Goal: Task Accomplishment & Management: Manage account settings

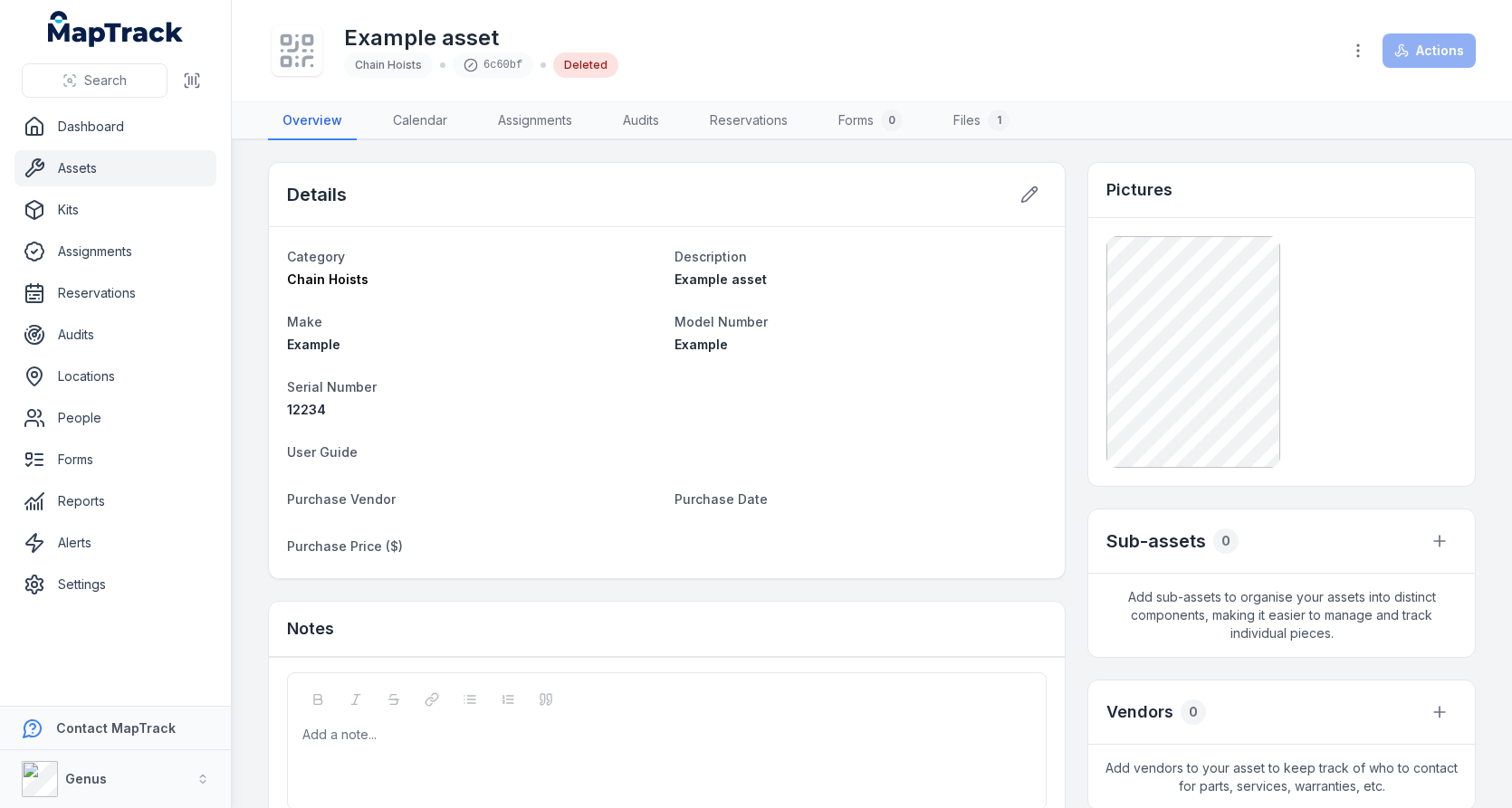
click at [104, 171] on link "Assets" at bounding box center [115, 169] width 202 height 36
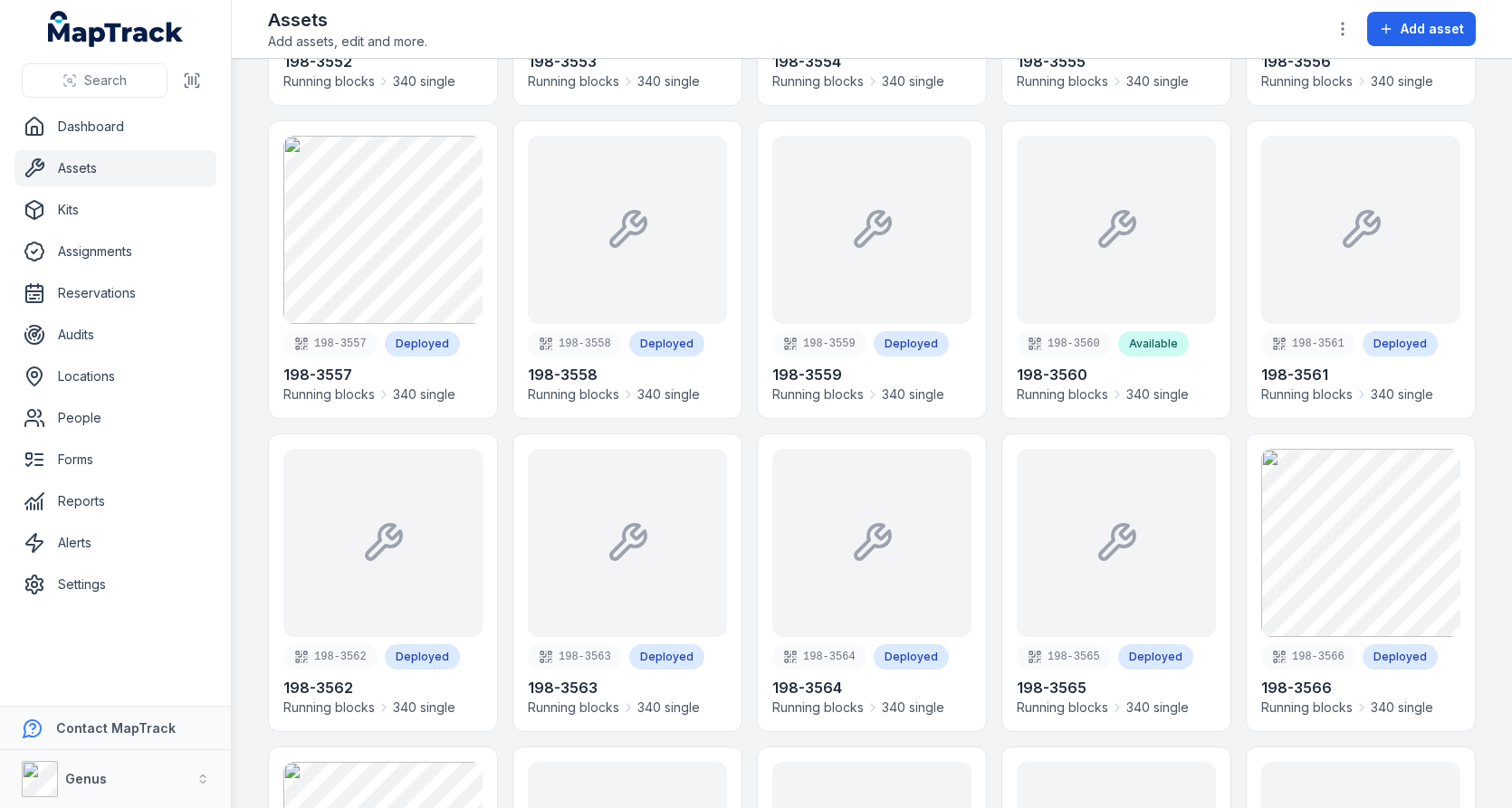
scroll to position [8087, 0]
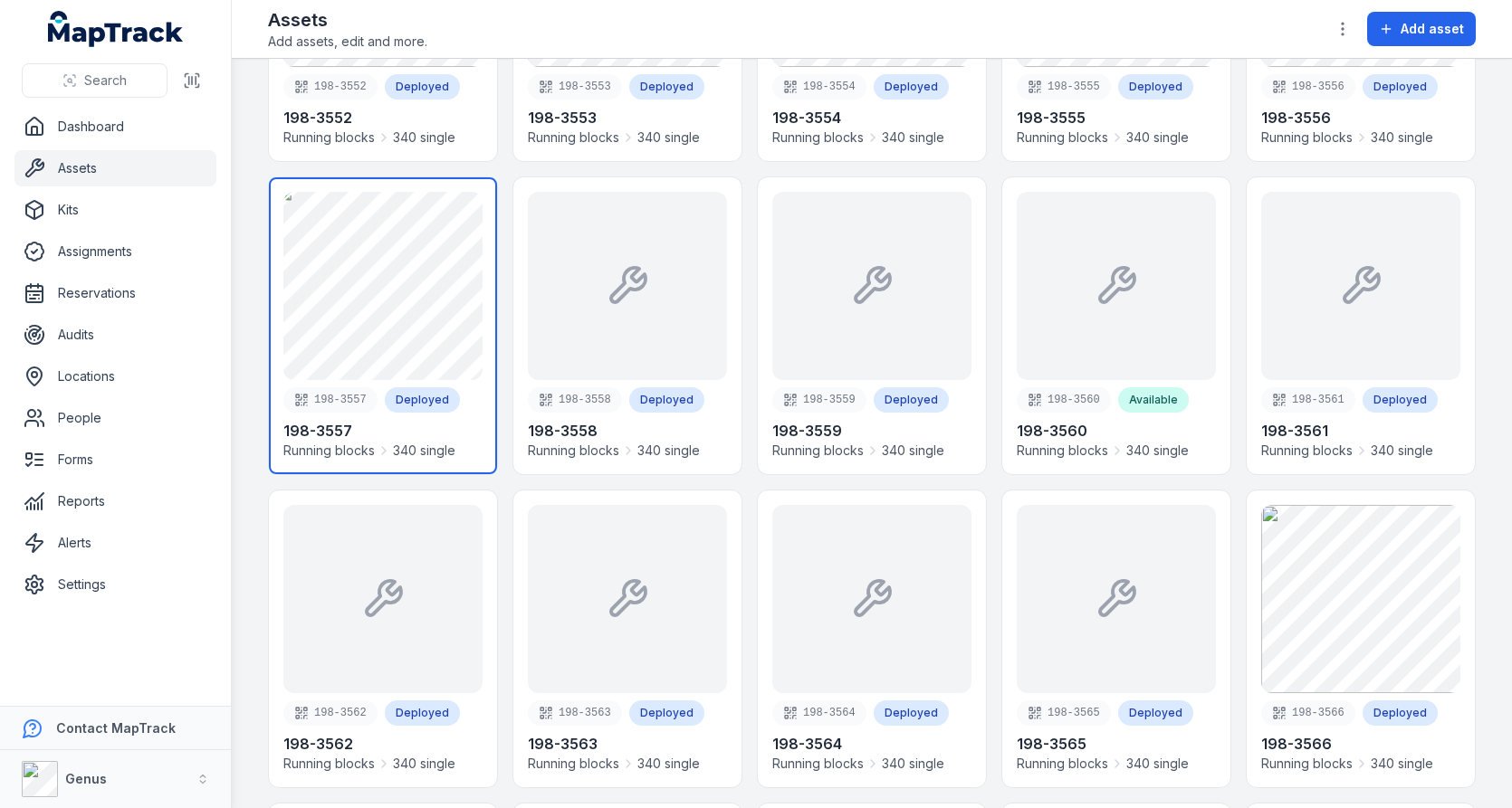
click at [480, 281] on link at bounding box center [382, 326] width 228 height 297
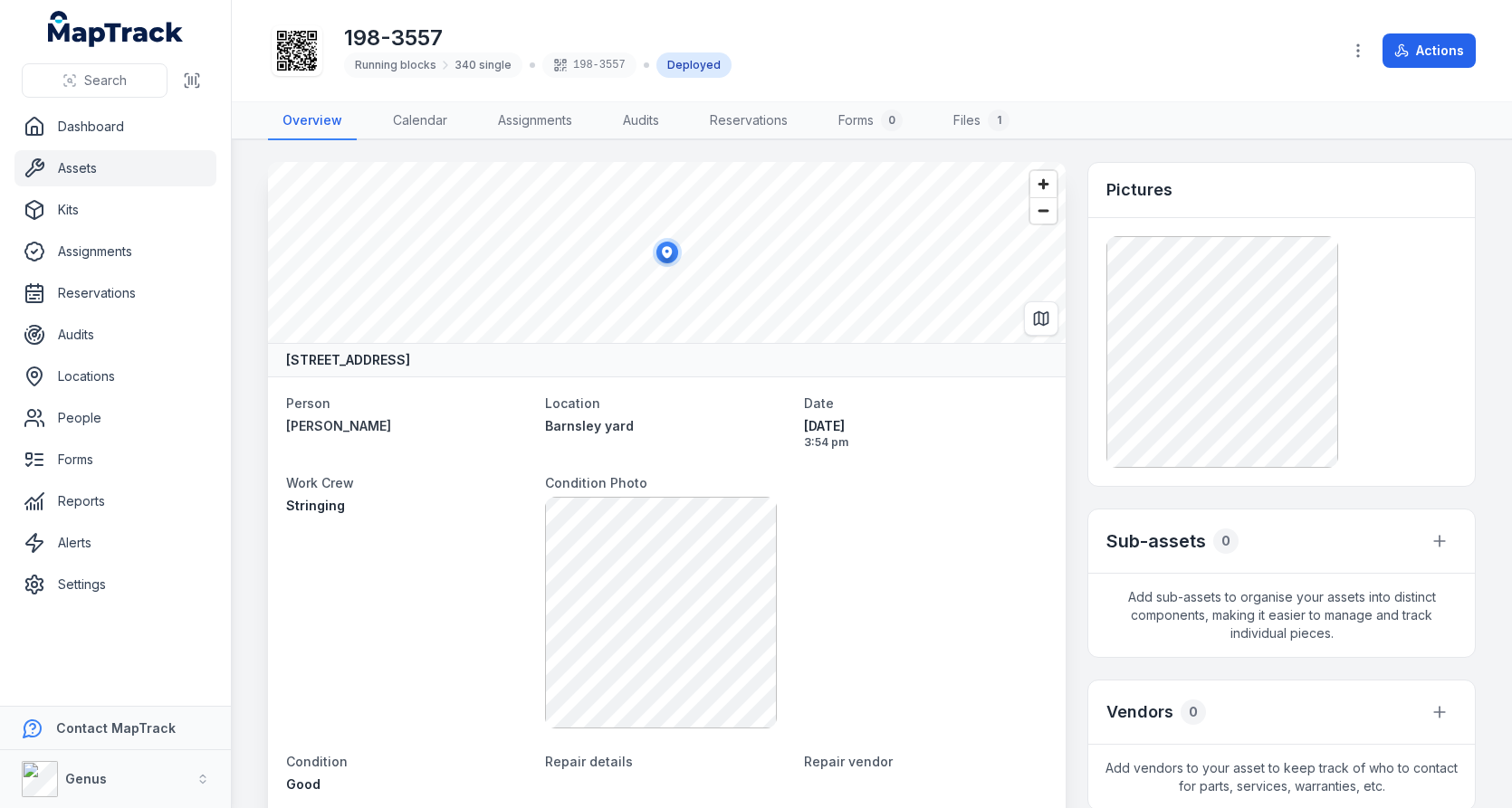
click at [1342, 17] on div "198-3557 Running blocks 340 single 198-3557 Deployed Actions" at bounding box center [871, 50] width 1208 height 87
click at [1356, 51] on icon "button" at bounding box center [1358, 50] width 18 height 18
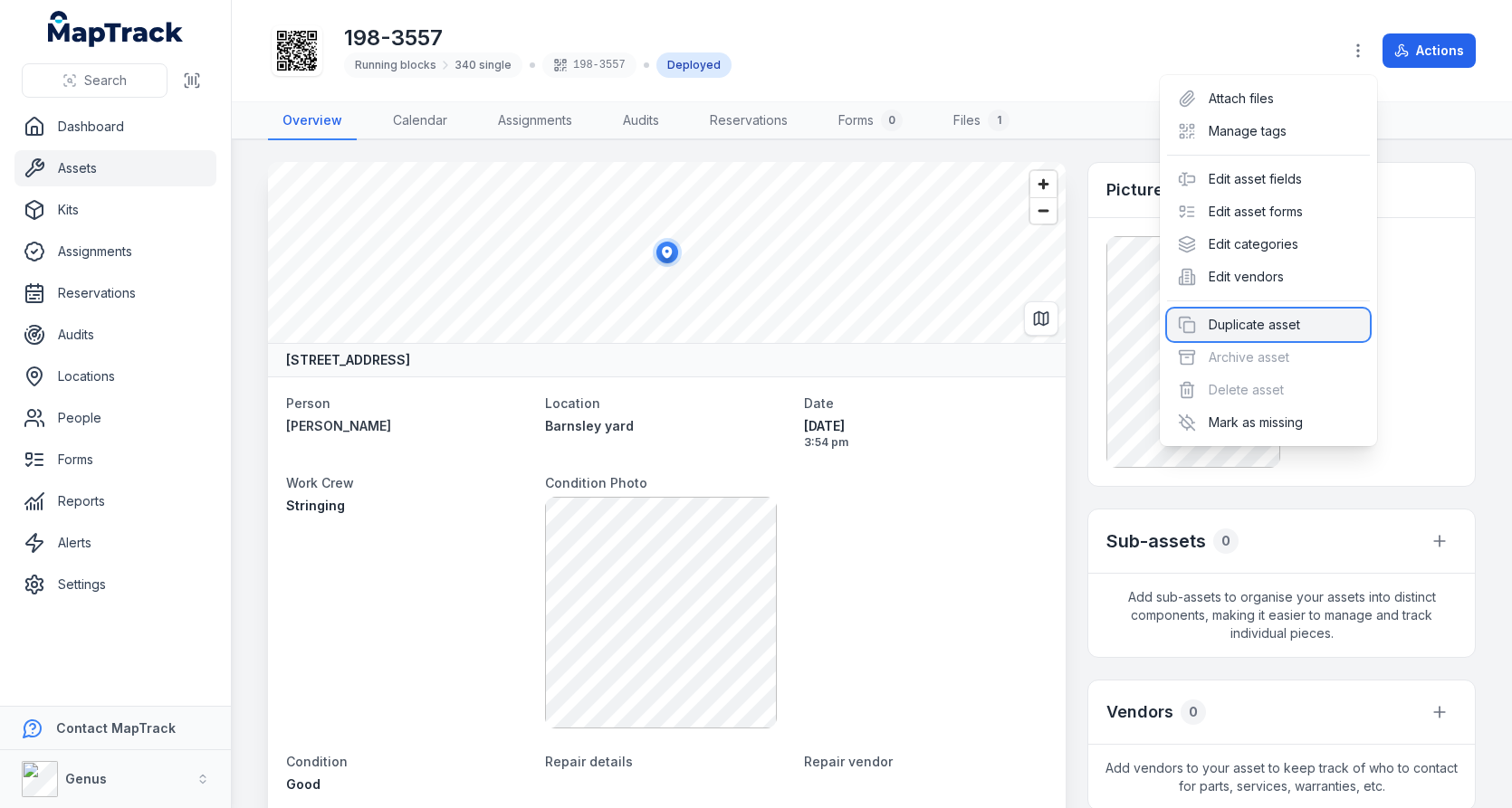
click at [1255, 333] on div "Duplicate asset" at bounding box center [1268, 325] width 203 height 32
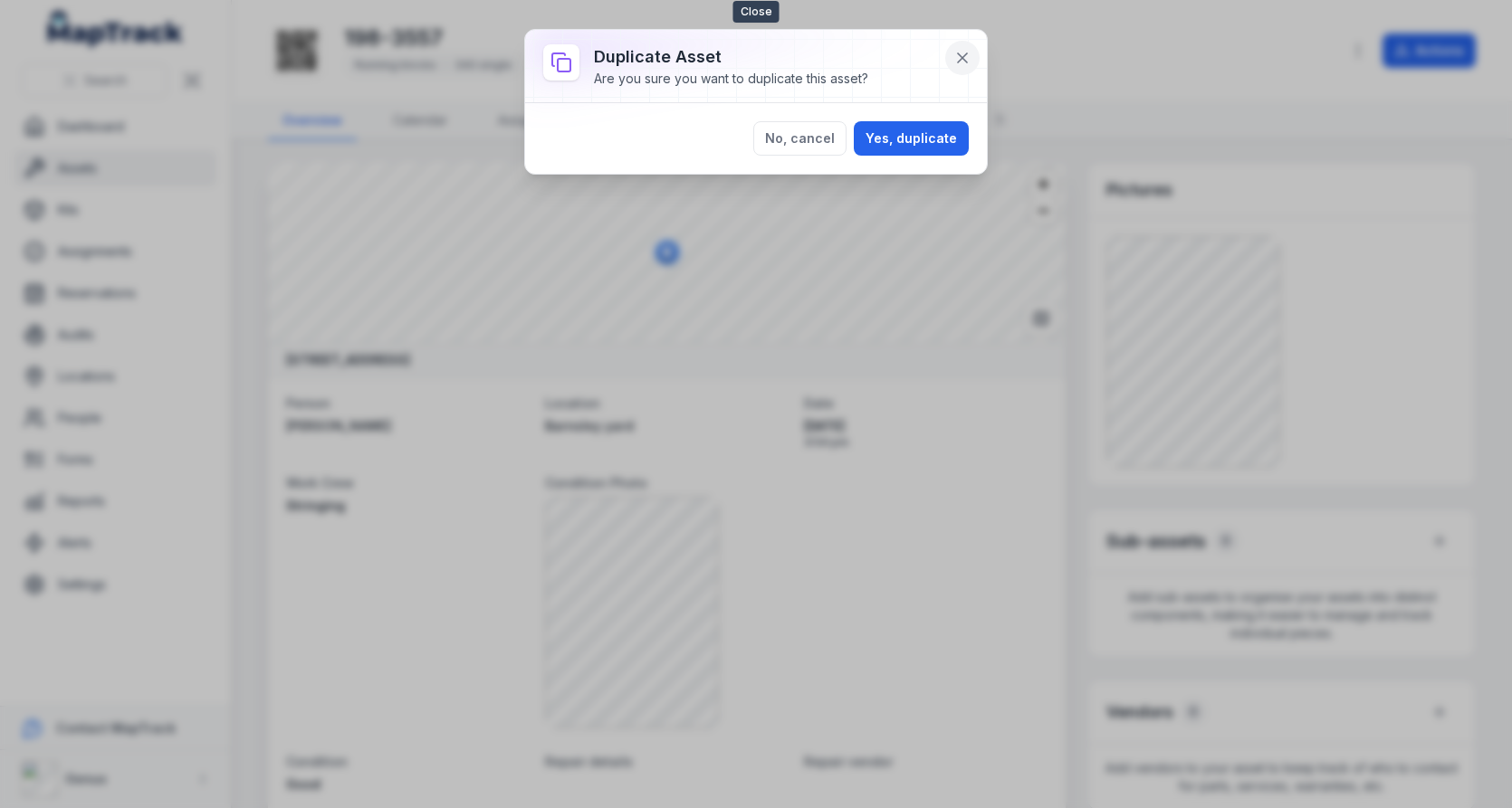
click at [966, 52] on icon at bounding box center [962, 57] width 18 height 18
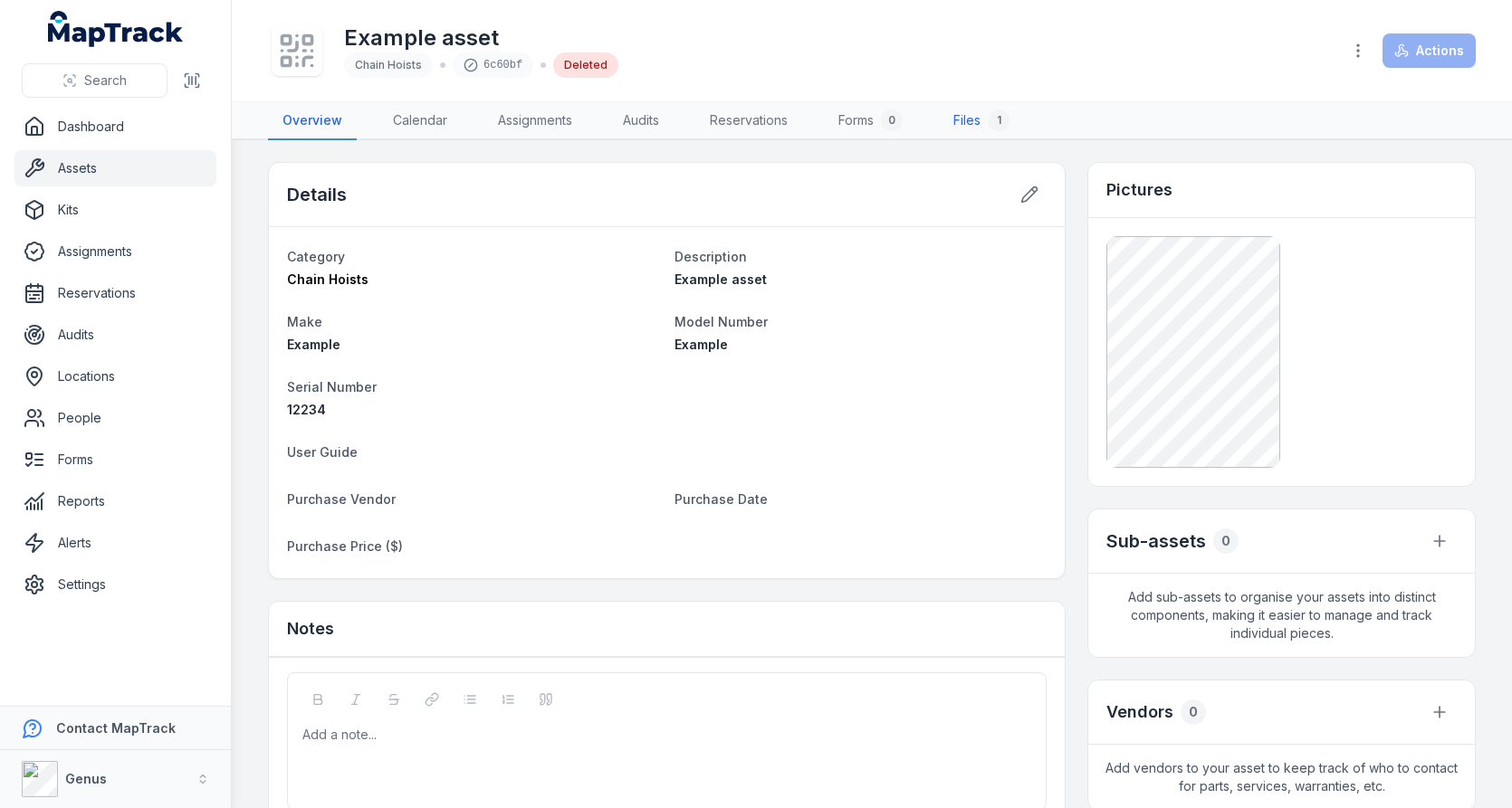
click at [975, 106] on link "Files 1" at bounding box center [981, 121] width 85 height 38
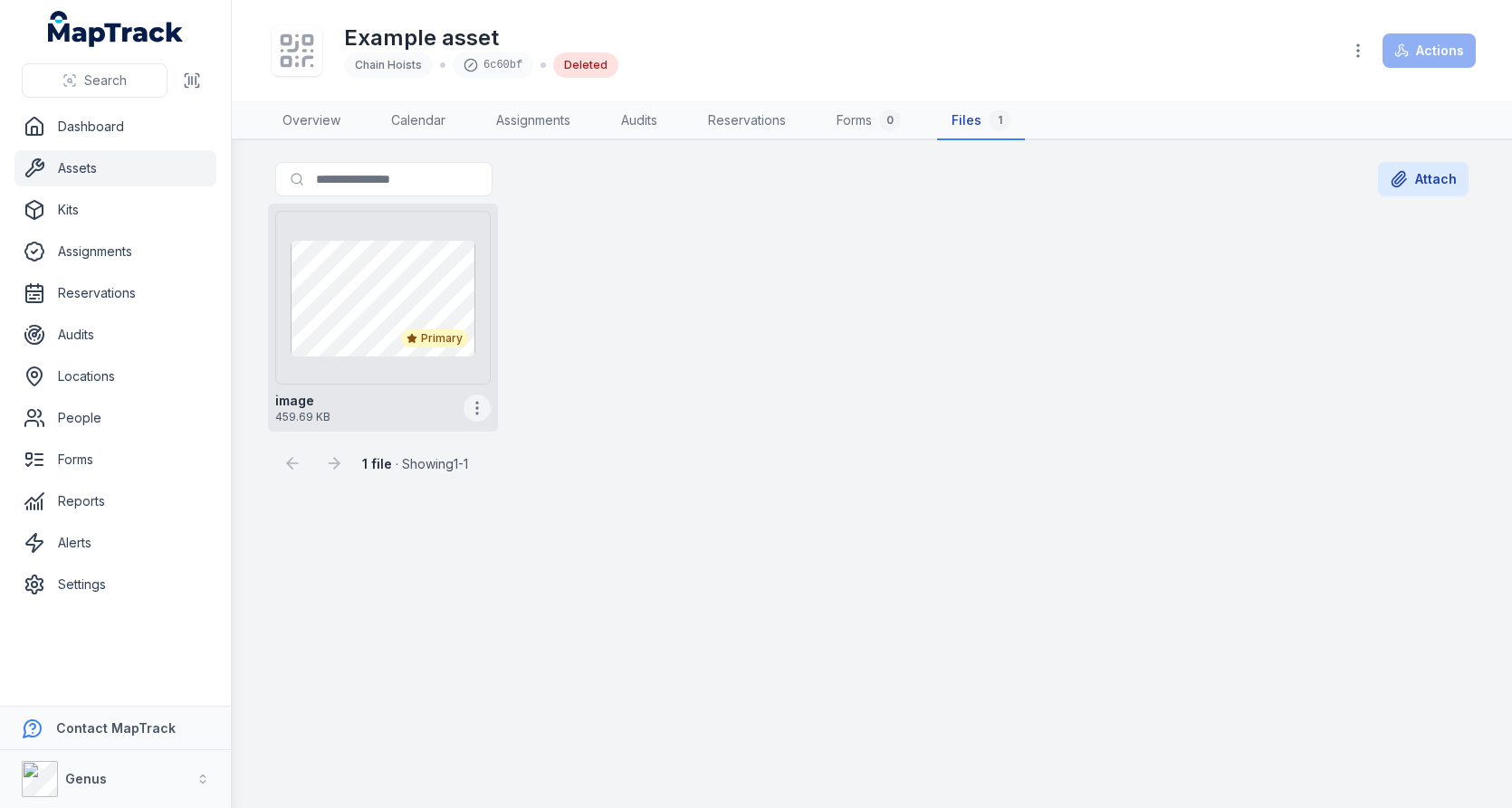
click at [478, 413] on circle "button" at bounding box center [478, 414] width 2 height 2
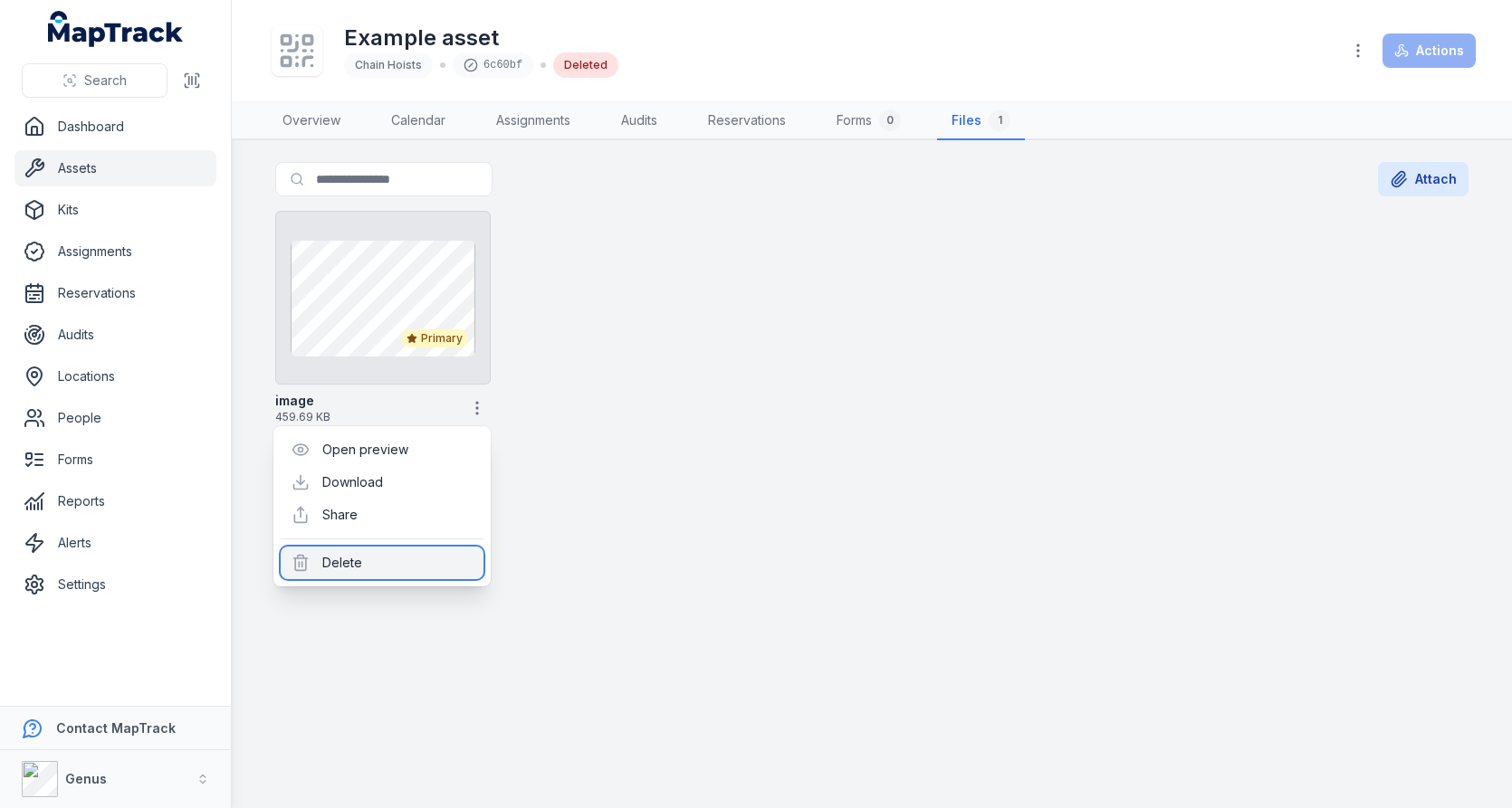
click at [409, 564] on div "Delete" at bounding box center [381, 563] width 203 height 32
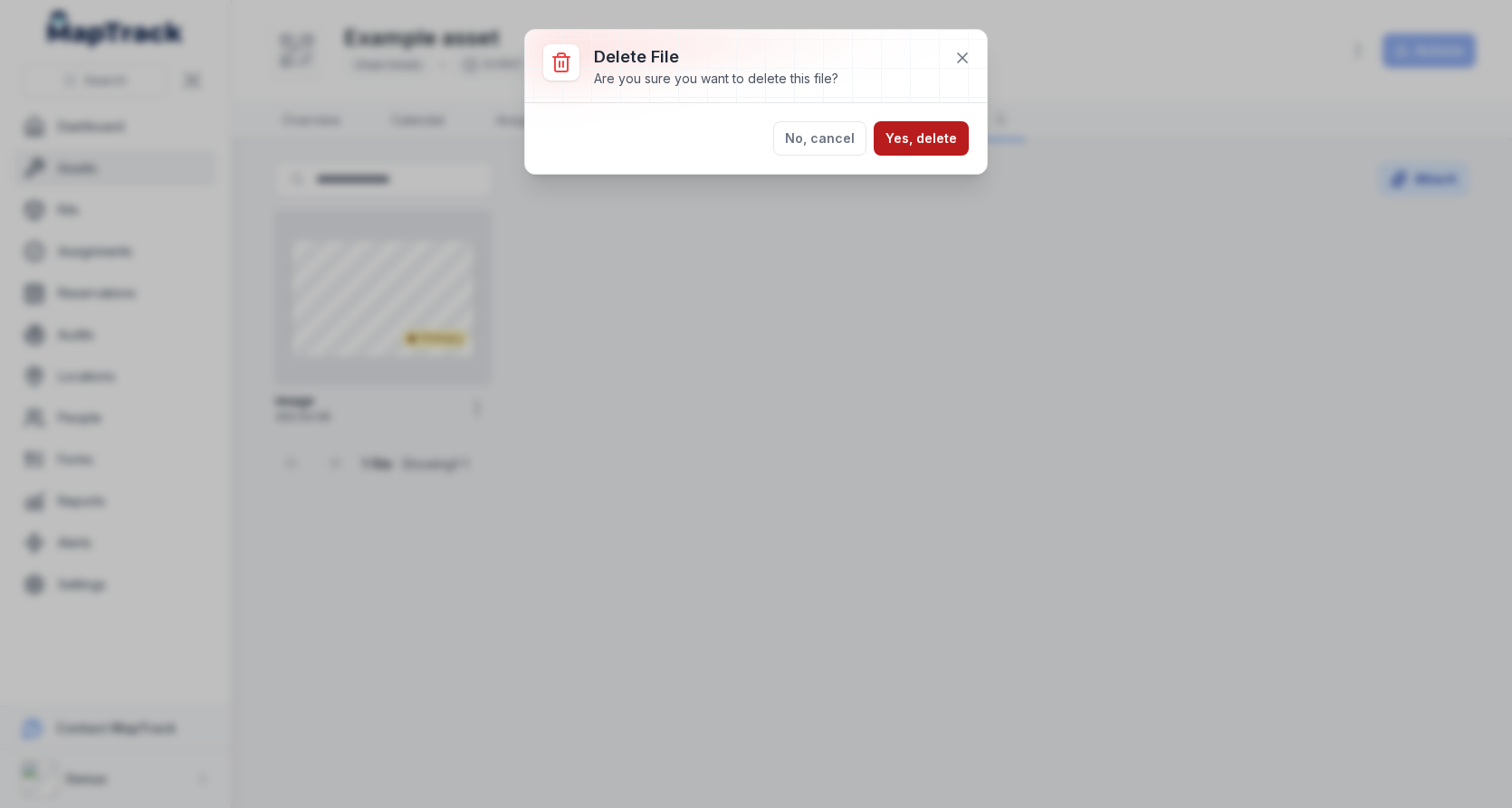
click at [938, 142] on button "Yes, delete" at bounding box center [921, 138] width 95 height 34
click at [763, 401] on div "Delete file Are you sure you want to delete this file? No, cancel Yes, delete" at bounding box center [756, 404] width 1512 height 808
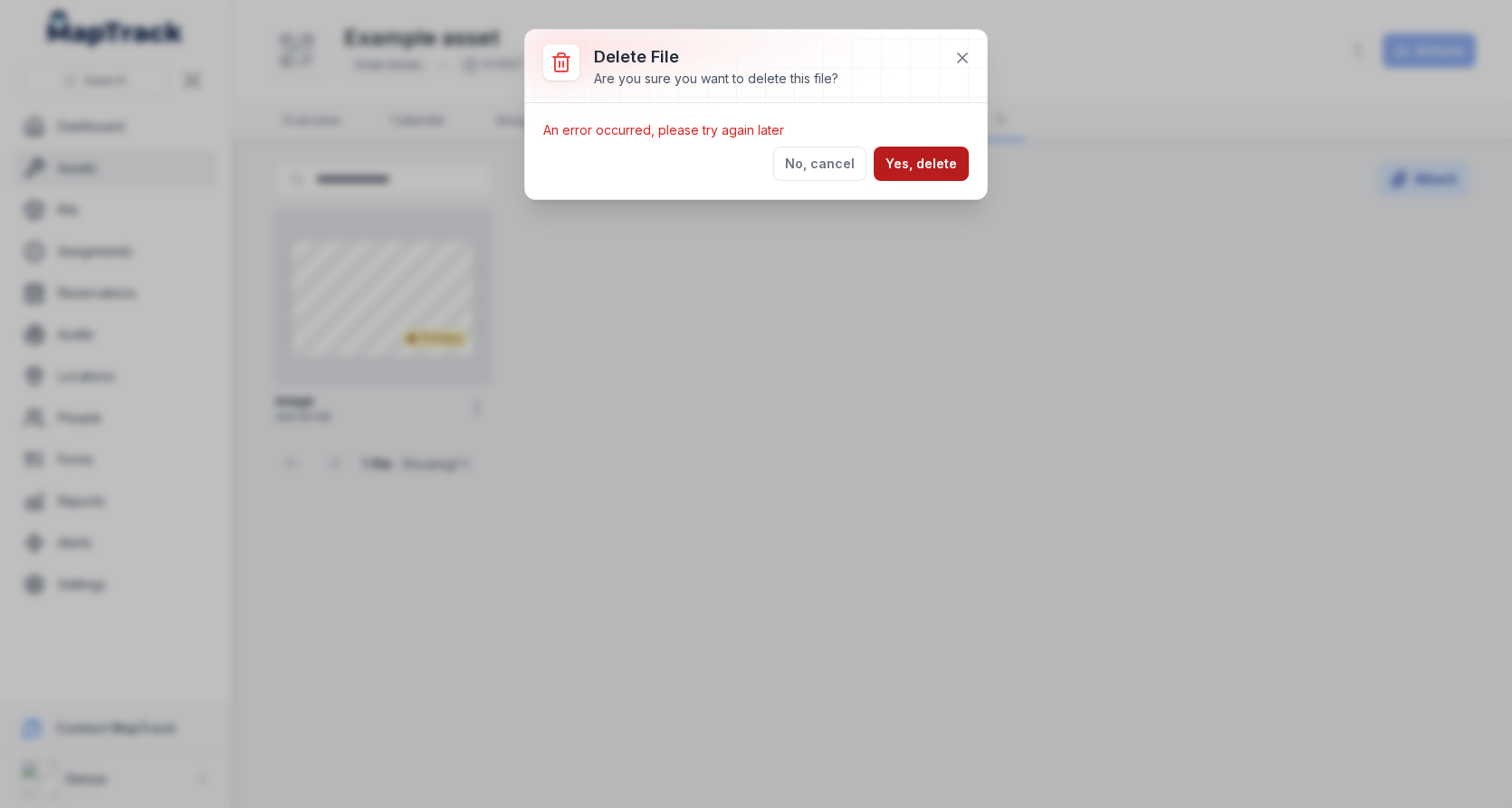
click at [914, 170] on button "Yes, delete" at bounding box center [921, 164] width 95 height 34
click at [918, 154] on button "Yes, delete" at bounding box center [921, 164] width 95 height 34
click at [955, 67] on button at bounding box center [963, 58] width 34 height 34
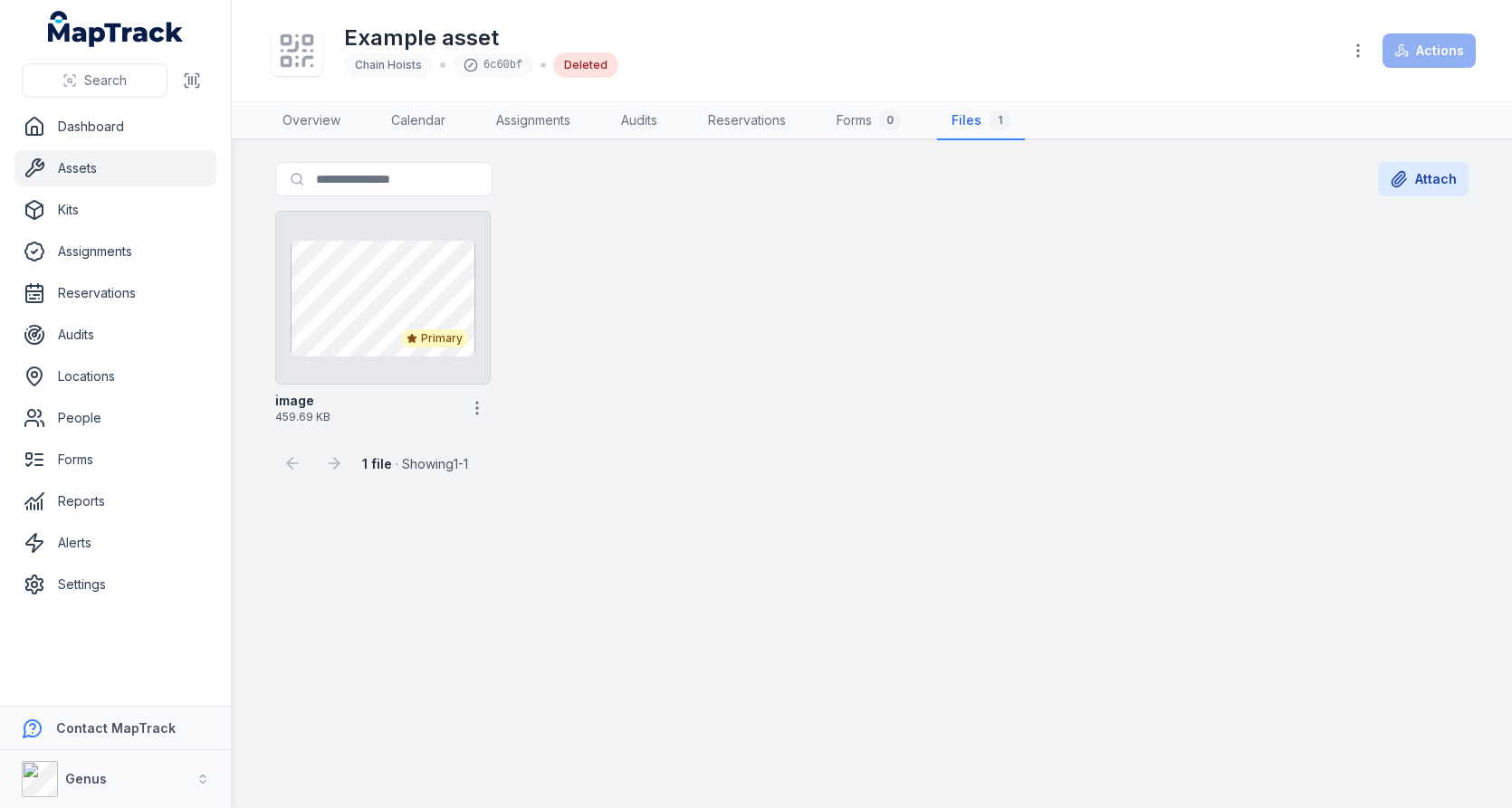
click at [145, 176] on link "Assets" at bounding box center [115, 169] width 202 height 36
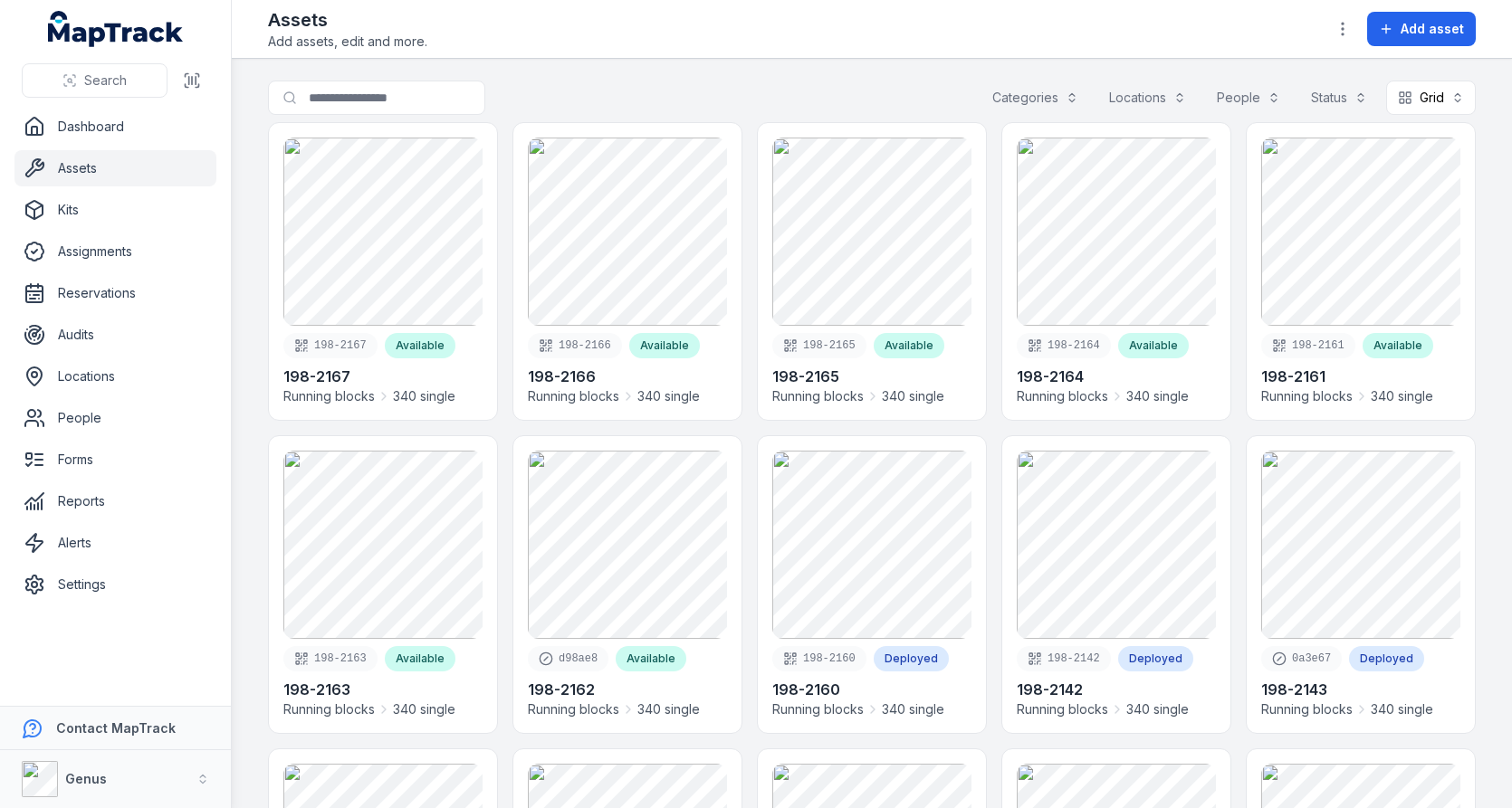
click at [130, 165] on link "Assets" at bounding box center [115, 169] width 202 height 36
click at [118, 379] on link "Locations" at bounding box center [115, 376] width 202 height 36
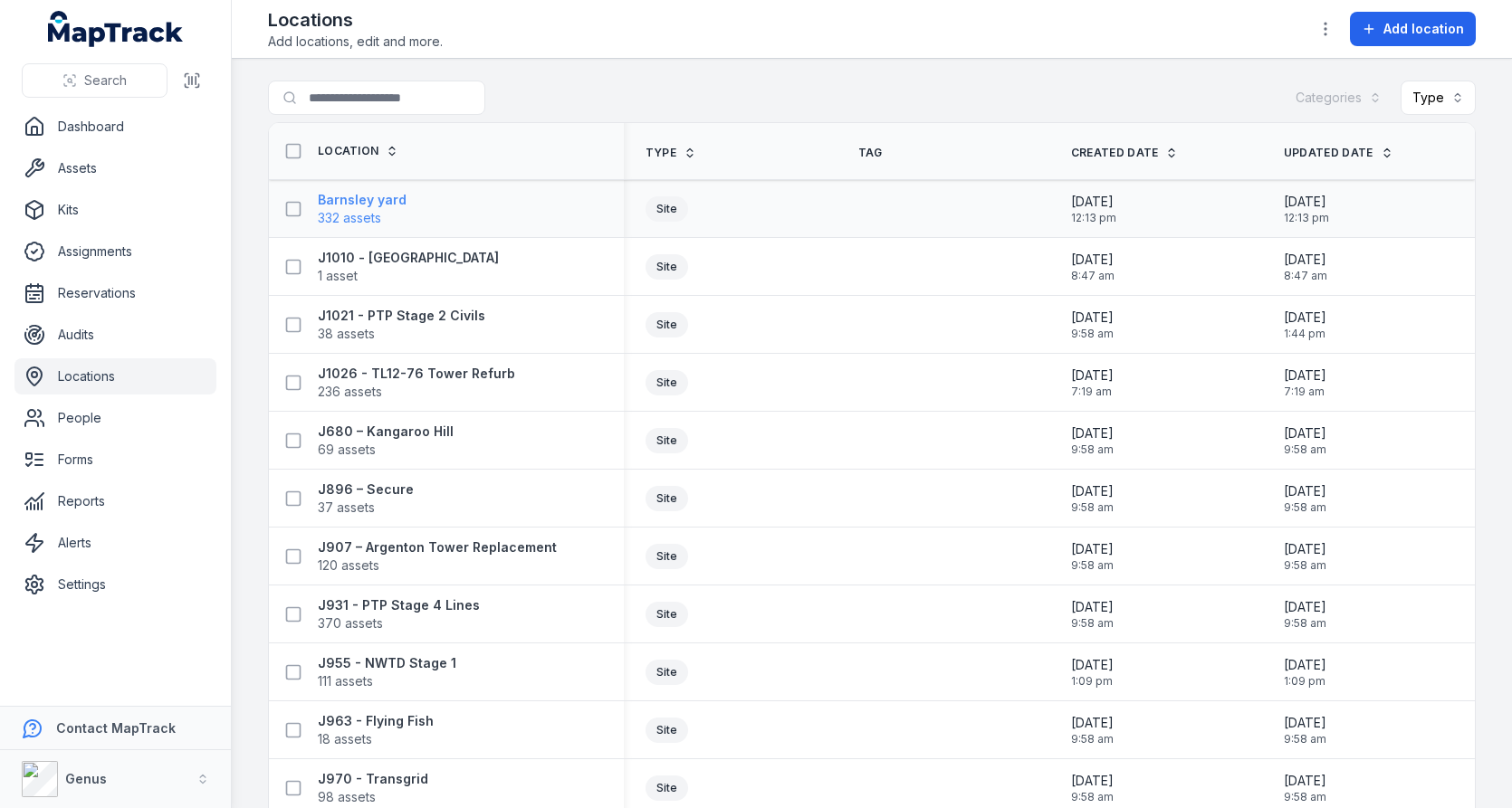
click at [366, 209] on span "332 assets" at bounding box center [349, 217] width 63 height 18
click at [846, 95] on div "Search for locations Categories Type" at bounding box center [871, 102] width 1208 height 42
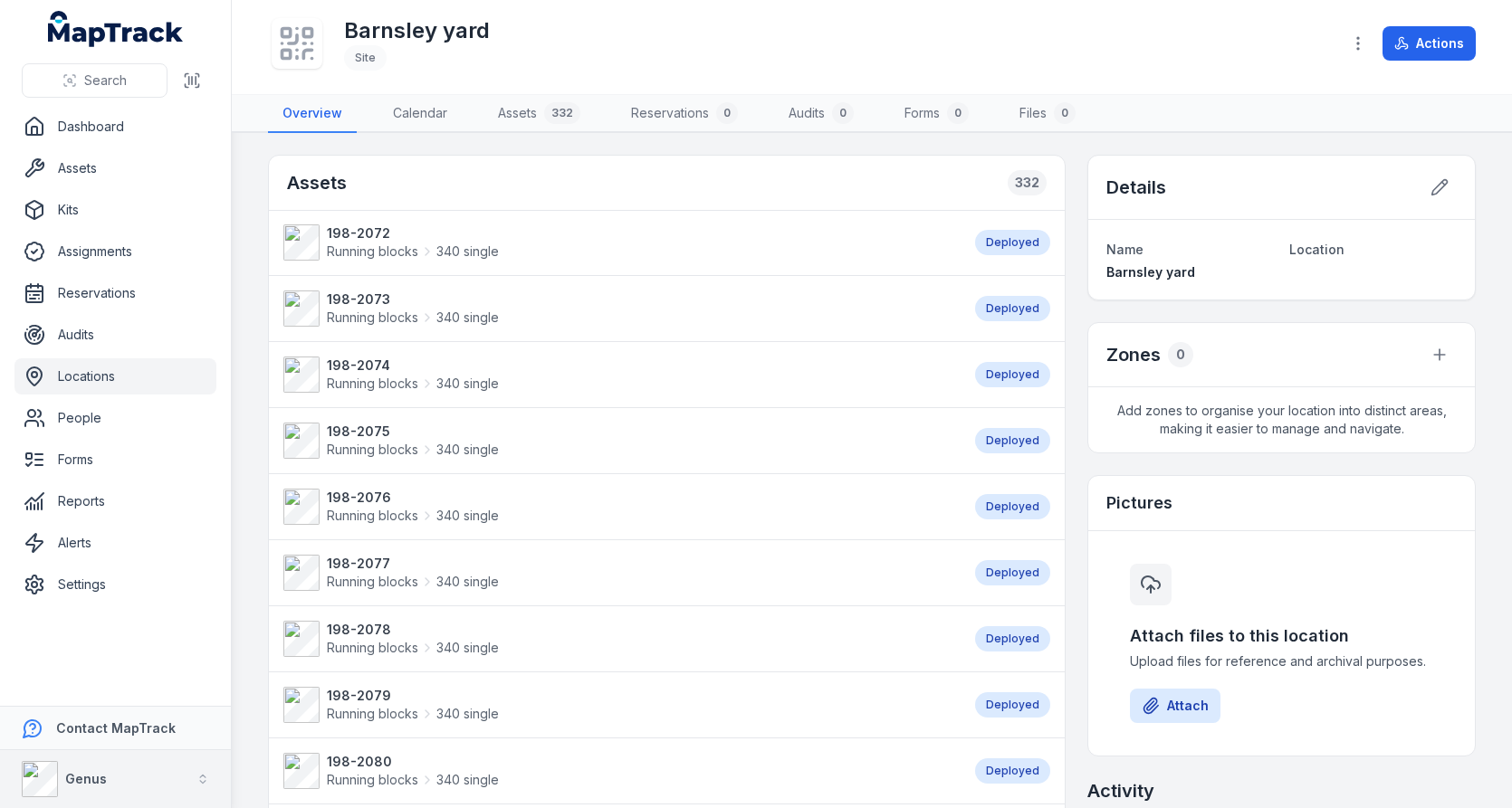
click at [63, 778] on div "Genus" at bounding box center [64, 779] width 85 height 36
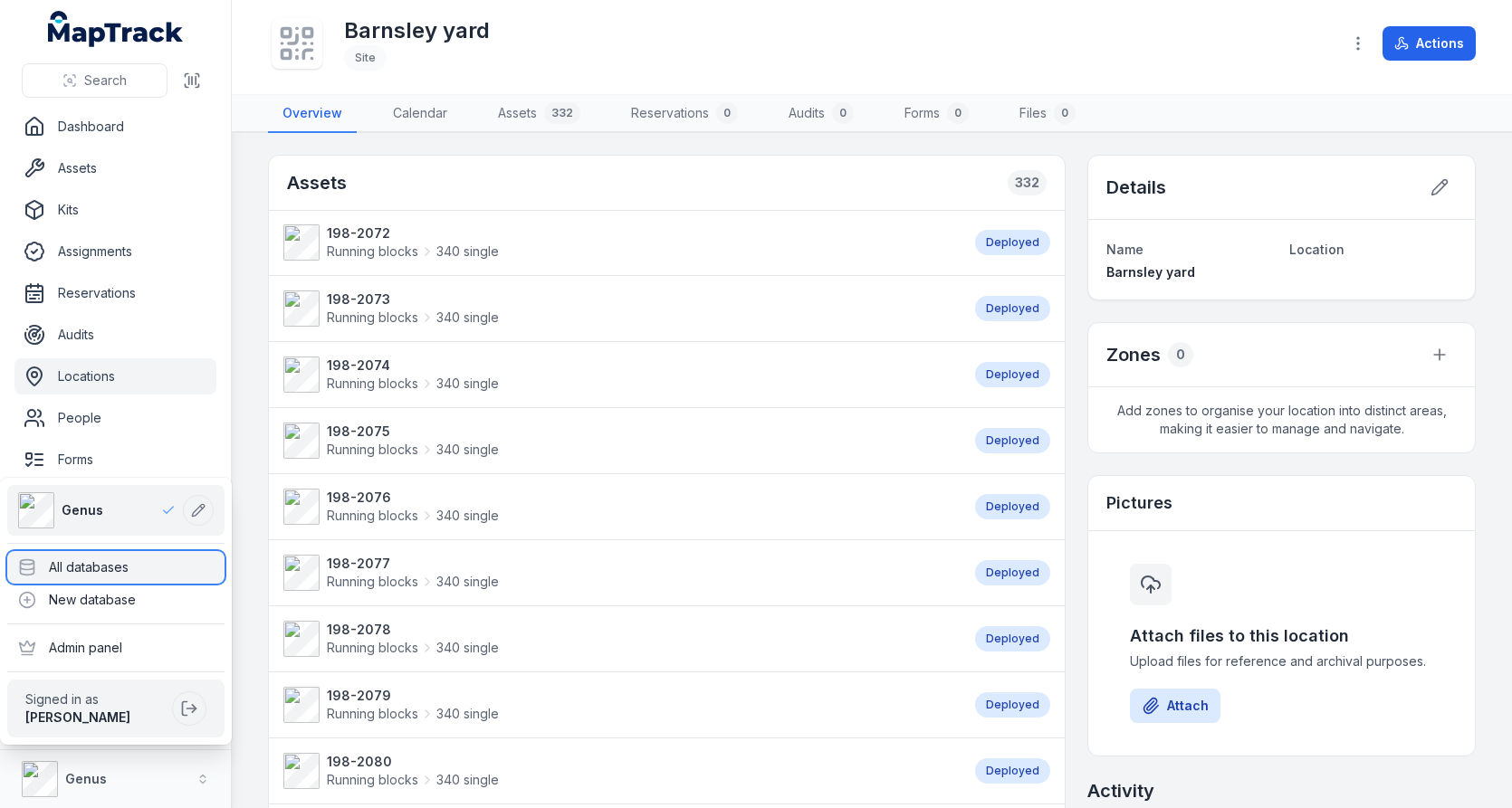
click at [153, 574] on div "All databases" at bounding box center [116, 567] width 217 height 32
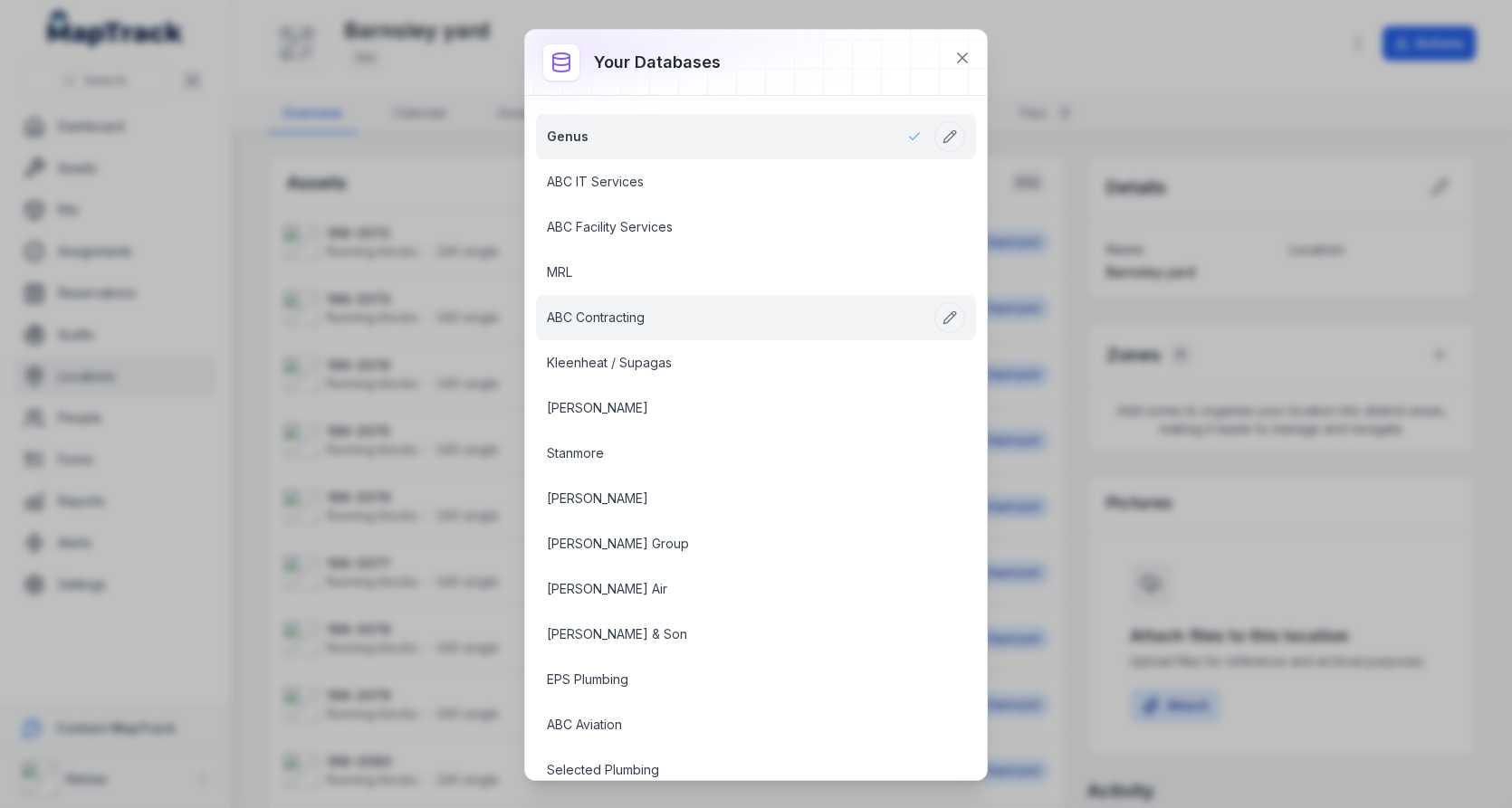
click at [641, 309] on link "ABC Contracting" at bounding box center [734, 317] width 375 height 18
